Goal: Task Accomplishment & Management: Manage account settings

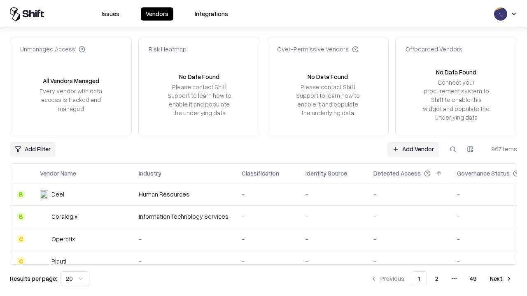
click at [413, 149] on link "Add Vendor" at bounding box center [412, 149] width 51 height 15
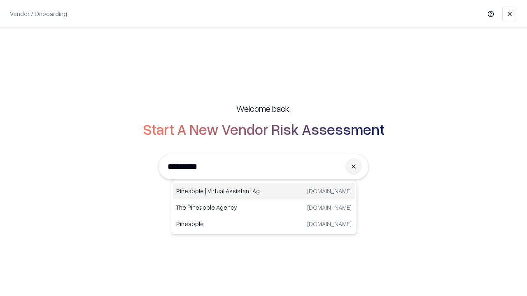
click at [264, 191] on div "Pineapple | Virtual Assistant Agency trypineapple.com" at bounding box center [264, 191] width 182 height 16
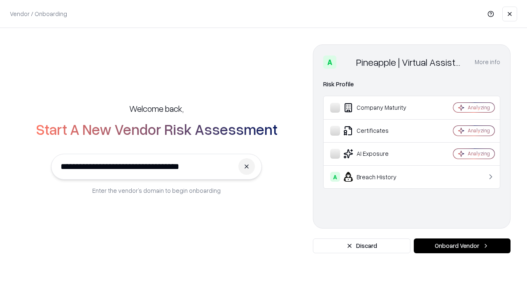
type input "**********"
click at [462, 246] on button "Onboard Vendor" at bounding box center [461, 246] width 97 height 15
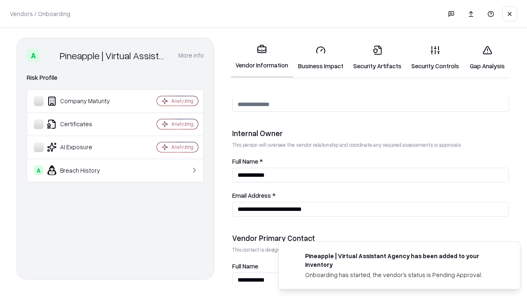
scroll to position [426, 0]
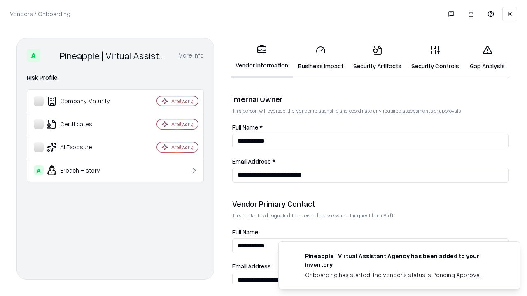
click at [320, 58] on link "Business Impact" at bounding box center [320, 58] width 55 height 38
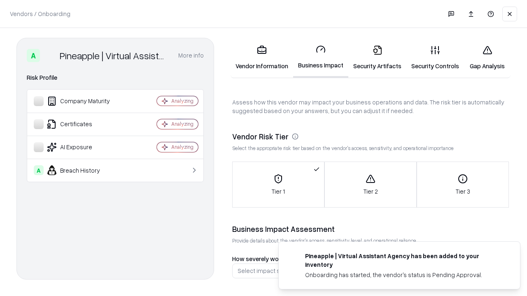
click at [377, 58] on link "Security Artifacts" at bounding box center [377, 58] width 58 height 38
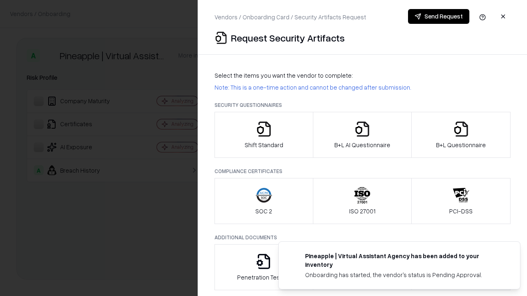
click at [263, 135] on icon "button" at bounding box center [263, 129] width 16 height 16
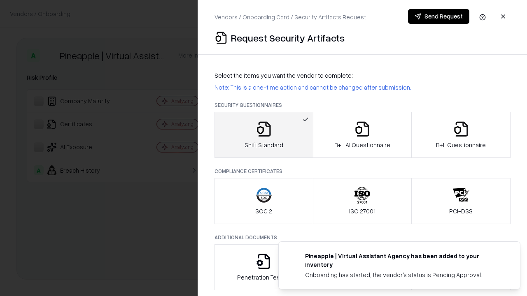
click at [438, 16] on button "Send Request" at bounding box center [438, 16] width 61 height 15
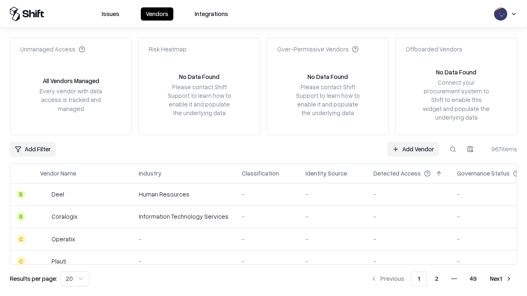
click at [452, 149] on button at bounding box center [452, 149] width 15 height 15
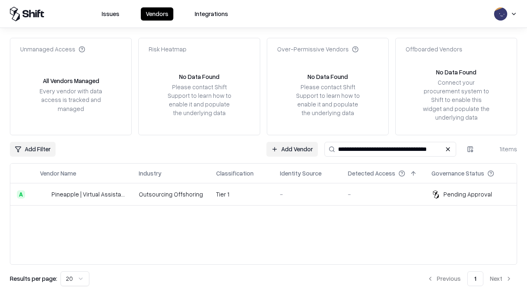
type input "**********"
click at [268, 194] on td "Tier 1" at bounding box center [241, 194] width 64 height 22
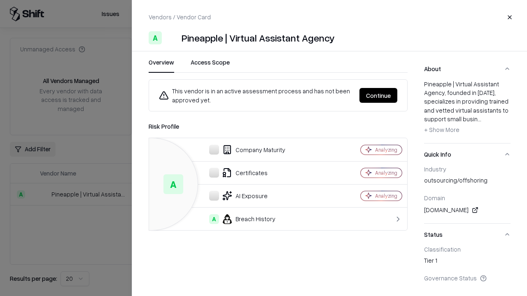
click at [378, 95] on button "Continue" at bounding box center [378, 95] width 38 height 15
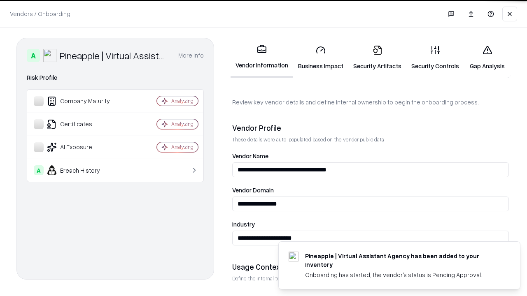
click at [377, 58] on link "Security Artifacts" at bounding box center [377, 58] width 58 height 38
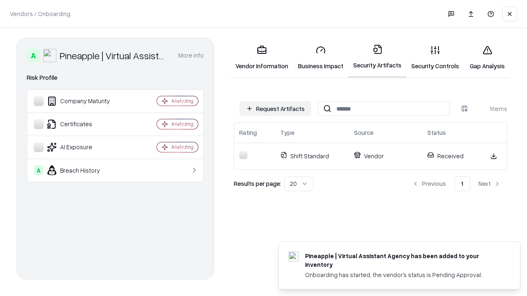
click at [487, 58] on link "Gap Analysis" at bounding box center [487, 58] width 46 height 38
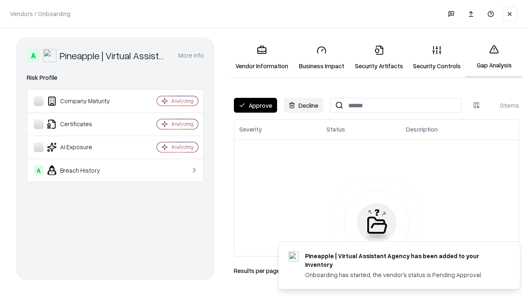
click at [255, 105] on button "Approve" at bounding box center [255, 105] width 43 height 15
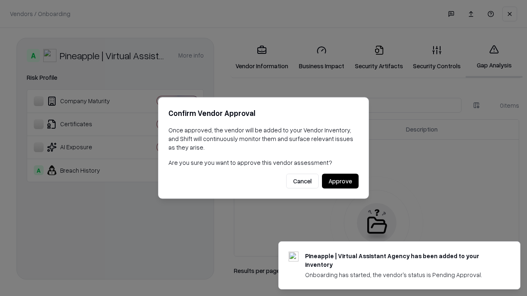
click at [340, 181] on button "Approve" at bounding box center [340, 181] width 37 height 15
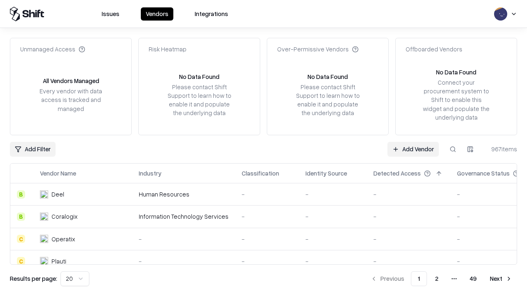
type input "**********"
click at [413, 149] on link "Add Vendor" at bounding box center [412, 149] width 51 height 15
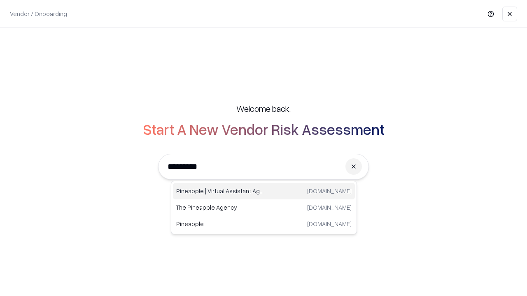
click at [264, 191] on div "Pineapple | Virtual Assistant Agency [DOMAIN_NAME]" at bounding box center [264, 191] width 182 height 16
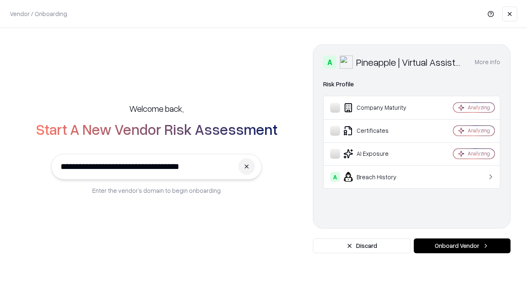
type input "**********"
click at [462, 246] on button "Onboard Vendor" at bounding box center [461, 246] width 97 height 15
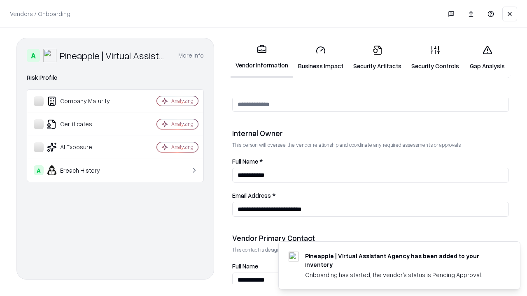
scroll to position [426, 0]
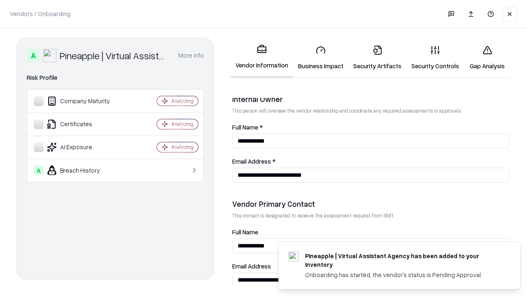
click at [487, 58] on link "Gap Analysis" at bounding box center [487, 58] width 46 height 38
